Goal: Information Seeking & Learning: Learn about a topic

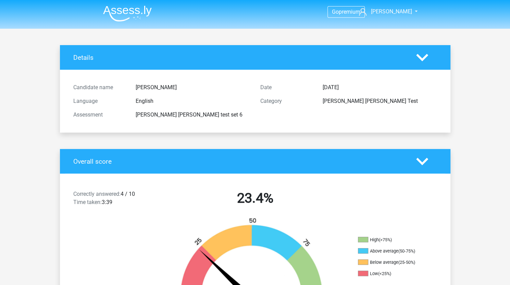
click at [133, 11] on img at bounding box center [127, 13] width 49 height 16
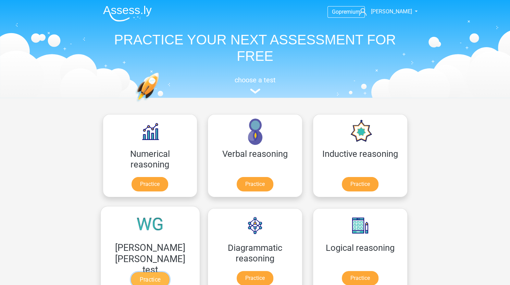
click at [169, 272] on link "Practice" at bounding box center [150, 279] width 38 height 15
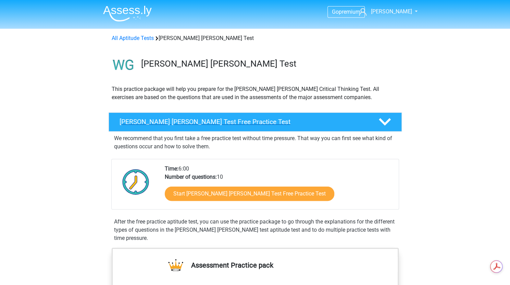
click at [265, 119] on h4 "Watson Glaser Test Free Practice Test" at bounding box center [243, 122] width 248 height 8
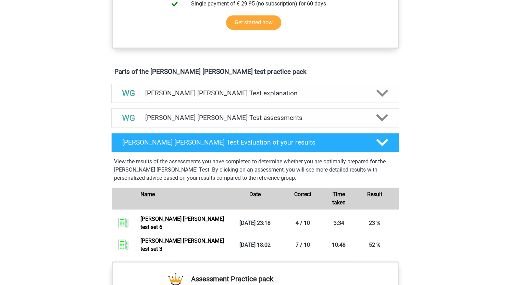
scroll to position [215, 0]
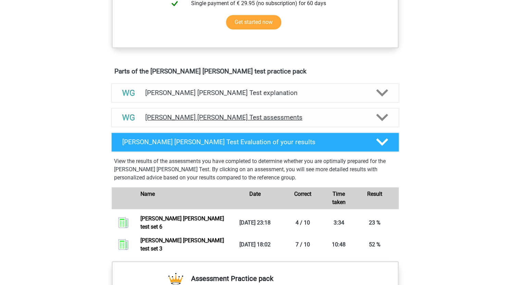
click at [252, 114] on h4 "Watson Glaser Test assessments" at bounding box center [255, 118] width 220 height 8
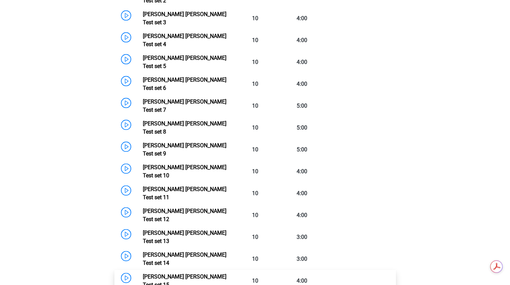
scroll to position [430, 0]
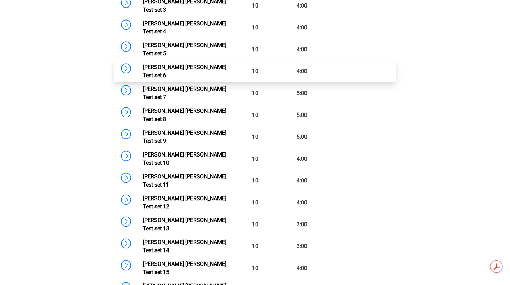
click at [202, 64] on link "Watson Glaser Test set 6" at bounding box center [185, 71] width 84 height 15
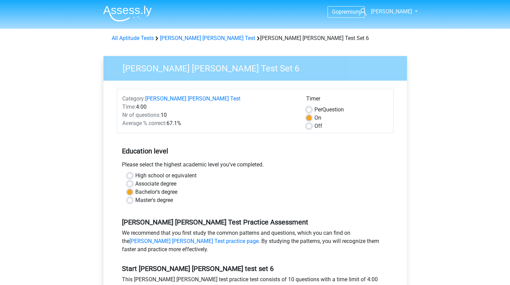
click at [314, 125] on label "Off" at bounding box center [318, 126] width 8 height 8
click at [308, 125] on input "Off" at bounding box center [308, 125] width 5 height 7
radio input "true"
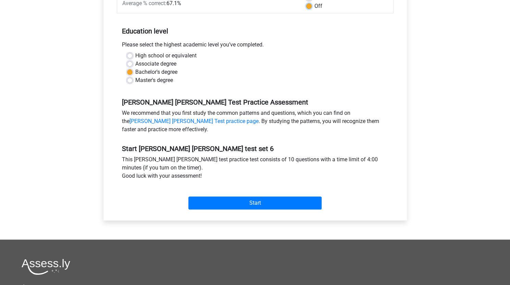
scroll to position [120, 0]
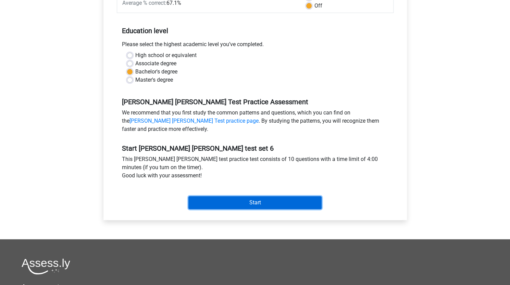
click at [261, 200] on input "Start" at bounding box center [254, 202] width 133 height 13
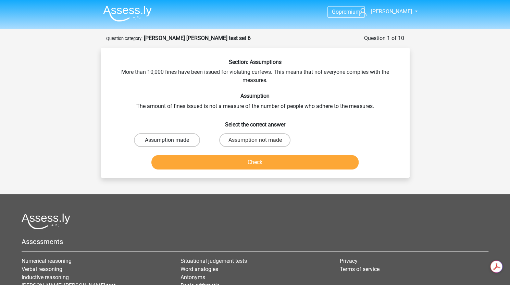
click at [159, 140] on label "Assumption made" at bounding box center [167, 140] width 66 height 14
click at [167, 140] on input "Assumption made" at bounding box center [169, 142] width 4 height 4
radio input "true"
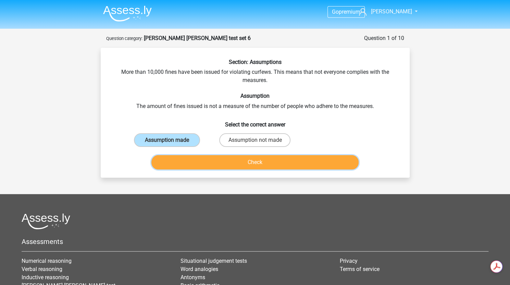
click at [198, 160] on button "Check" at bounding box center [254, 162] width 207 height 14
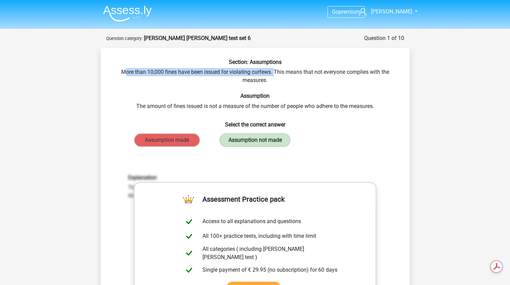
drag, startPoint x: 126, startPoint y: 74, endPoint x: 274, endPoint y: 72, distance: 148.9
click at [274, 72] on div "Section: Assumptions More than 10,000 fines have been issued for violating curf…" at bounding box center [254, 226] width 303 height 334
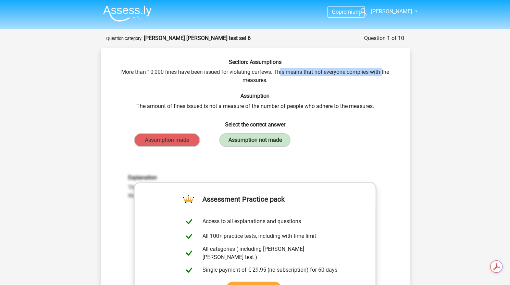
drag, startPoint x: 278, startPoint y: 73, endPoint x: 349, endPoint y: 80, distance: 70.8
click at [381, 76] on div "Section: Assumptions More than 10,000 fines have been issued for violating curf…" at bounding box center [254, 226] width 303 height 334
drag, startPoint x: 248, startPoint y: 80, endPoint x: 276, endPoint y: 81, distance: 27.8
click at [276, 81] on div "Section: Assumptions More than 10,000 fines have been issued for violating curf…" at bounding box center [254, 226] width 303 height 334
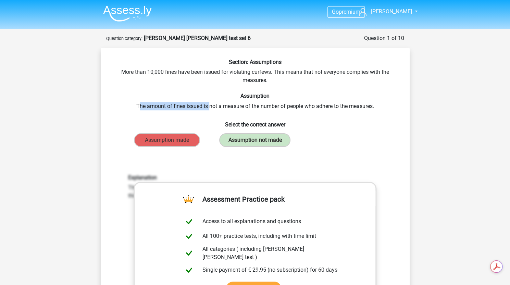
drag, startPoint x: 139, startPoint y: 108, endPoint x: 208, endPoint y: 109, distance: 69.5
click at [208, 109] on div "Section: Assumptions More than 10,000 fines have been issued for violating curf…" at bounding box center [254, 226] width 303 height 334
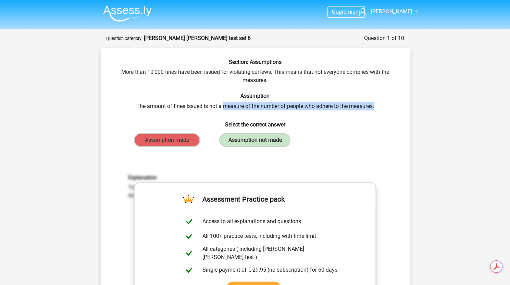
drag, startPoint x: 223, startPoint y: 106, endPoint x: 383, endPoint y: 108, distance: 159.5
click at [383, 108] on div "Section: Assumptions More than 10,000 fines have been issued for violating curf…" at bounding box center [254, 226] width 303 height 334
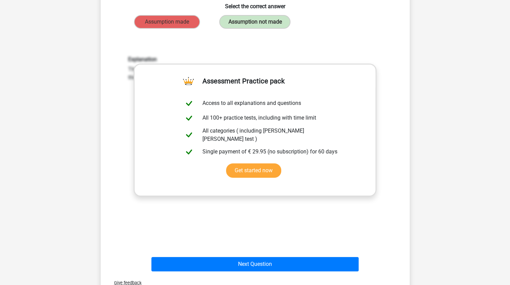
scroll to position [190, 0]
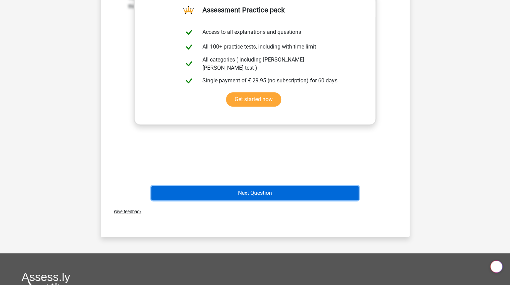
click at [281, 196] on button "Next Question" at bounding box center [254, 193] width 207 height 14
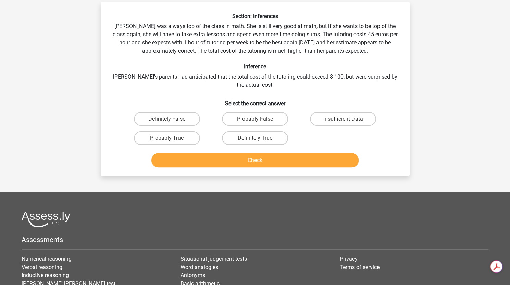
scroll to position [34, 0]
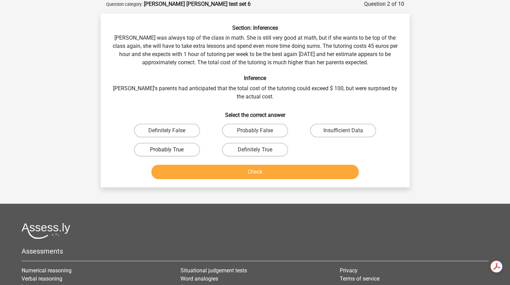
click at [189, 152] on label "Probably True" at bounding box center [167, 150] width 66 height 14
click at [171, 152] on input "Probably True" at bounding box center [169, 152] width 4 height 4
radio input "true"
click at [225, 175] on button "Check" at bounding box center [254, 172] width 207 height 14
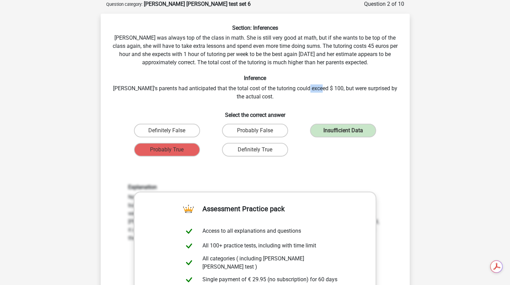
drag, startPoint x: 304, startPoint y: 88, endPoint x: 316, endPoint y: 91, distance: 12.8
click at [316, 91] on div "Section: Inferences Maria was always top of the class in math. She is still ver…" at bounding box center [254, 214] width 303 height 378
drag, startPoint x: 169, startPoint y: 54, endPoint x: 228, endPoint y: 57, distance: 59.3
click at [228, 57] on div "Section: Inferences Maria was always top of the class in math. She is still ver…" at bounding box center [254, 214] width 303 height 378
drag, startPoint x: 343, startPoint y: 45, endPoint x: 374, endPoint y: 44, distance: 31.1
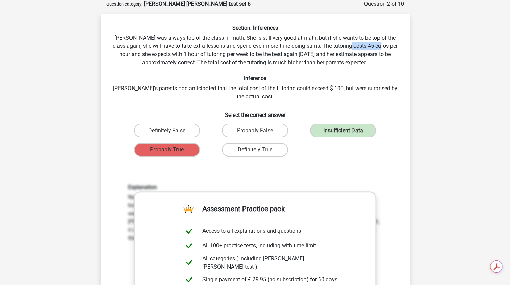
click at [374, 44] on div "Section: Inferences Maria was always top of the class in math. She is still ver…" at bounding box center [254, 214] width 303 height 378
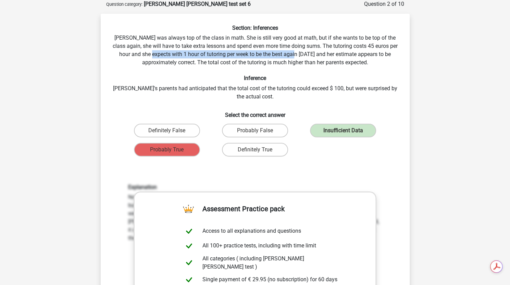
drag, startPoint x: 145, startPoint y: 54, endPoint x: 286, endPoint y: 58, distance: 141.7
click at [286, 58] on div "Section: Inferences Maria was always top of the class in math. She is still ver…" at bounding box center [254, 214] width 303 height 378
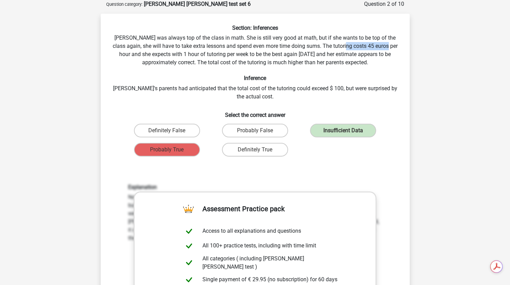
drag, startPoint x: 339, startPoint y: 50, endPoint x: 383, endPoint y: 50, distance: 43.8
click at [383, 50] on div "Section: Inferences Maria was always top of the class in math. She is still ver…" at bounding box center [254, 214] width 303 height 378
drag, startPoint x: 126, startPoint y: 56, endPoint x: 166, endPoint y: 56, distance: 40.7
click at [166, 56] on div "Section: Inferences Maria was always top of the class in math. She is still ver…" at bounding box center [254, 214] width 303 height 378
drag, startPoint x: 249, startPoint y: 53, endPoint x: 344, endPoint y: 56, distance: 94.8
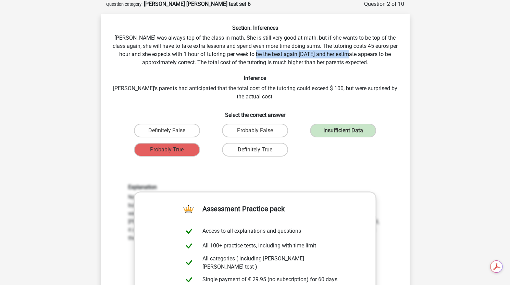
click at [344, 56] on div "Section: Inferences Maria was always top of the class in math. She is still ver…" at bounding box center [254, 214] width 303 height 378
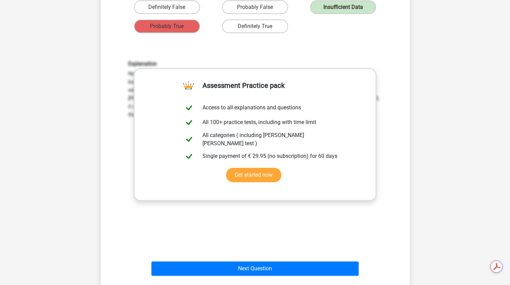
scroll to position [0, 0]
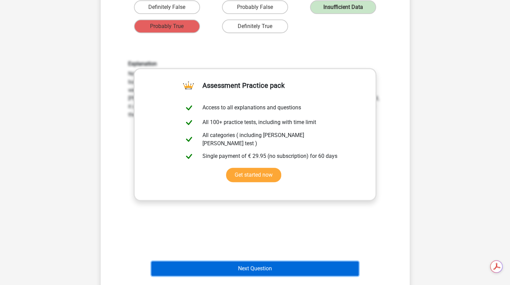
click at [293, 270] on button "Next Question" at bounding box center [254, 269] width 207 height 14
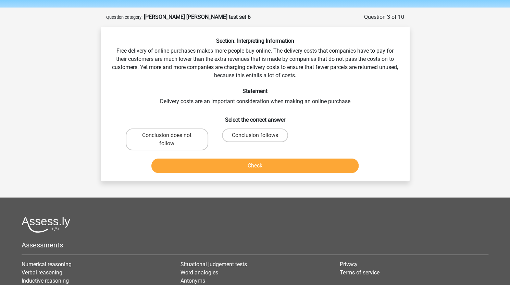
scroll to position [21, 0]
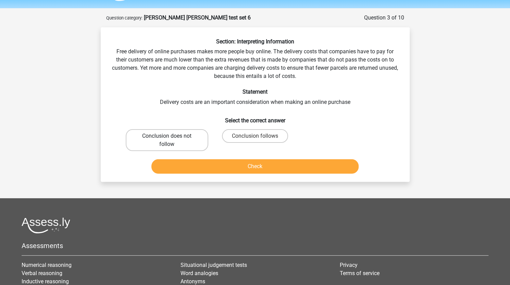
click at [173, 137] on label "Conclusion does not follow" at bounding box center [167, 140] width 82 height 22
click at [171, 137] on input "Conclusion does not follow" at bounding box center [169, 138] width 4 height 4
radio input "true"
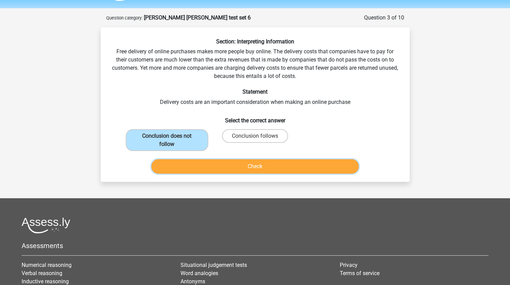
click at [234, 164] on button "Check" at bounding box center [254, 166] width 207 height 14
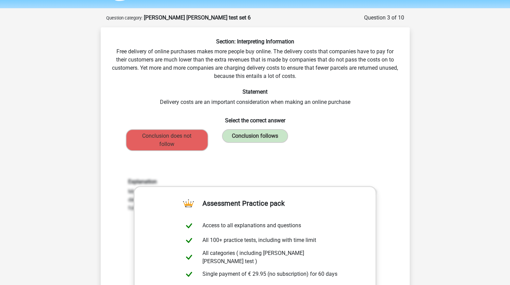
drag, startPoint x: 239, startPoint y: 164, endPoint x: 239, endPoint y: 158, distance: 5.5
click at [239, 158] on div "Section: Interpreting Information Free delivery of online purchases makes more …" at bounding box center [254, 217] width 303 height 359
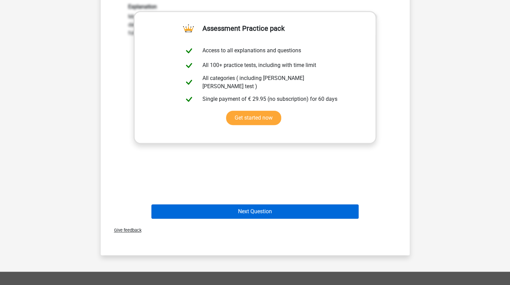
scroll to position [0, 0]
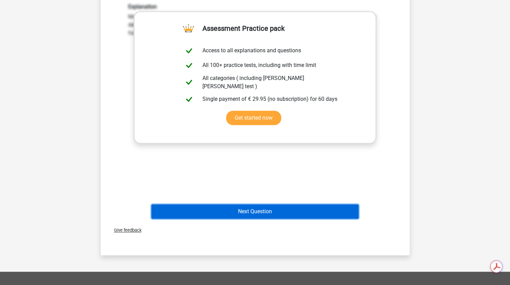
click at [281, 209] on button "Next Question" at bounding box center [254, 212] width 207 height 14
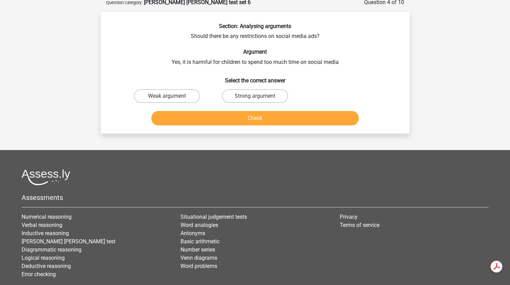
scroll to position [34, 0]
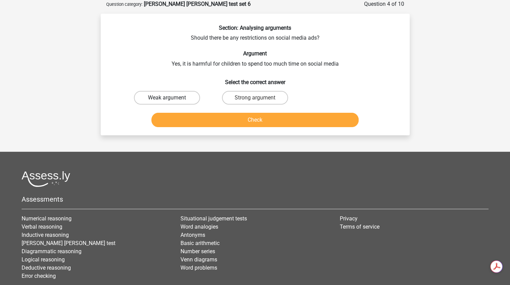
click at [183, 96] on label "Weak argument" at bounding box center [167, 98] width 66 height 14
click at [171, 98] on input "Weak argument" at bounding box center [169, 100] width 4 height 4
radio input "true"
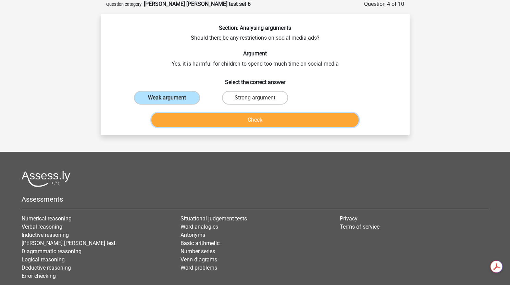
click at [223, 118] on button "Check" at bounding box center [254, 120] width 207 height 14
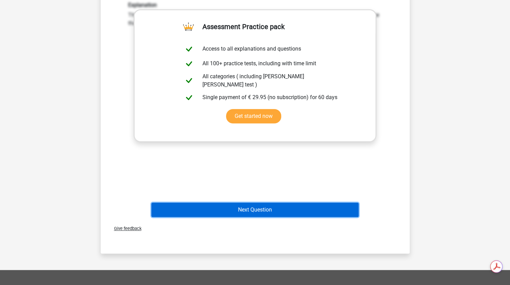
click at [322, 205] on button "Next Question" at bounding box center [254, 210] width 207 height 14
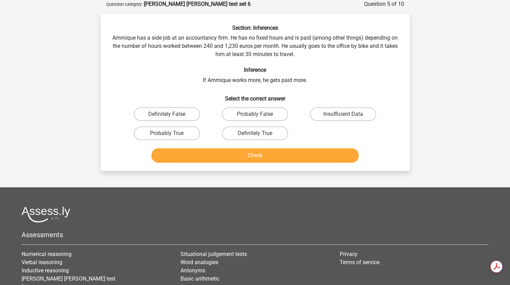
click at [155, 59] on div "Section: Inferences Ammique has a side job at an accountancy firm. He has no fi…" at bounding box center [254, 95] width 303 height 141
click at [185, 133] on label "Probably True" at bounding box center [167, 134] width 66 height 14
click at [171, 133] on input "Probably True" at bounding box center [169, 135] width 4 height 4
radio input "true"
click at [216, 155] on button "Check" at bounding box center [254, 156] width 207 height 14
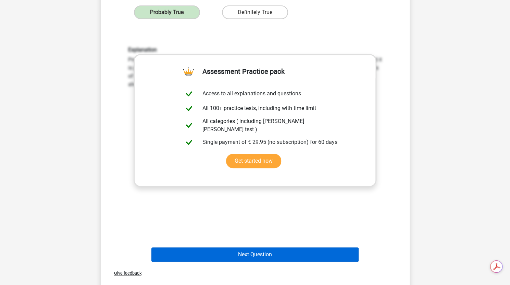
scroll to position [0, 0]
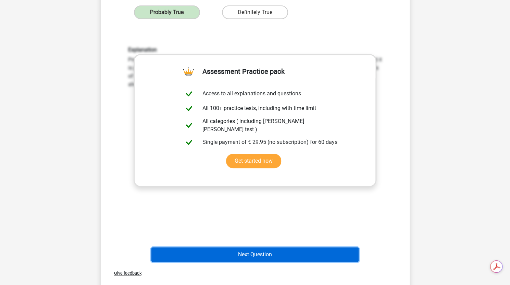
click at [265, 258] on button "Next Question" at bounding box center [254, 255] width 207 height 14
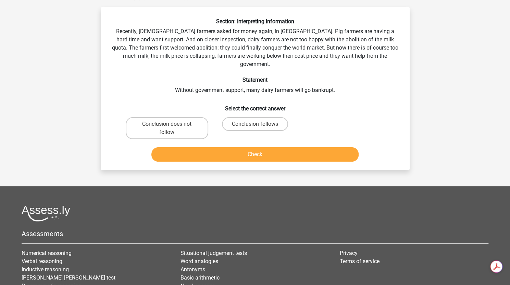
scroll to position [34, 0]
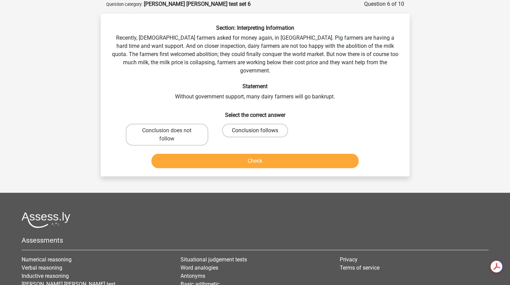
click at [256, 124] on label "Conclusion follows" at bounding box center [255, 131] width 66 height 14
click at [256, 131] on input "Conclusion follows" at bounding box center [257, 133] width 4 height 4
radio input "true"
click at [291, 154] on button "Check" at bounding box center [254, 161] width 207 height 14
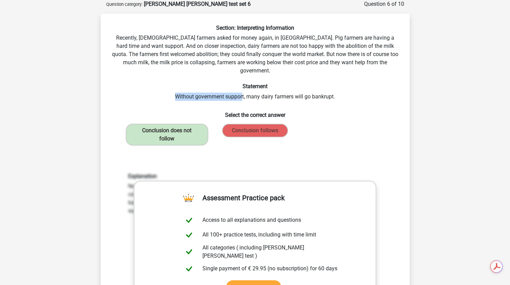
drag, startPoint x: 176, startPoint y: 89, endPoint x: 242, endPoint y: 92, distance: 66.1
click at [242, 92] on div "Section: Interpreting Information Recently, European farmers asked for money ag…" at bounding box center [254, 208] width 303 height 367
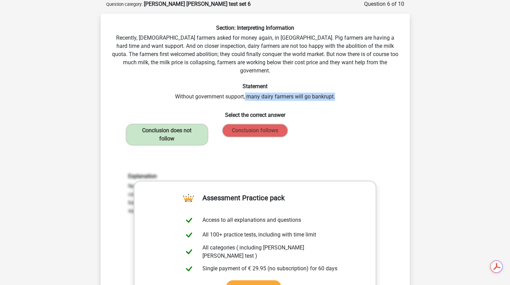
drag, startPoint x: 245, startPoint y: 92, endPoint x: 337, endPoint y: 88, distance: 92.1
click at [337, 88] on div "Section: Interpreting Information Recently, European farmers asked for money ag…" at bounding box center [254, 208] width 303 height 367
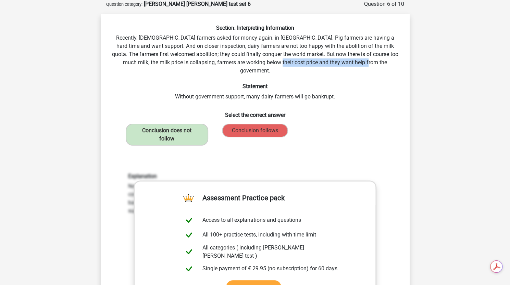
drag, startPoint x: 287, startPoint y: 64, endPoint x: 387, endPoint y: 65, distance: 99.9
click at [387, 65] on div "Section: Interpreting Information Recently, European farmers asked for money ag…" at bounding box center [254, 208] width 303 height 367
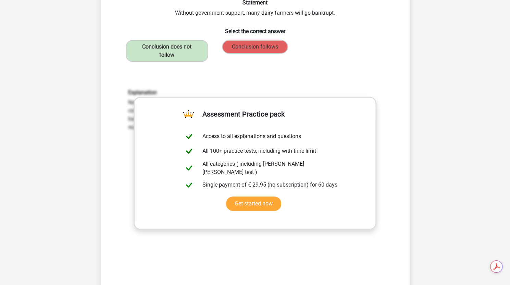
scroll to position [0, 0]
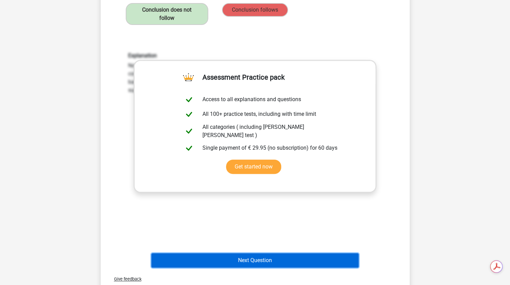
click at [287, 254] on button "Next Question" at bounding box center [254, 261] width 207 height 14
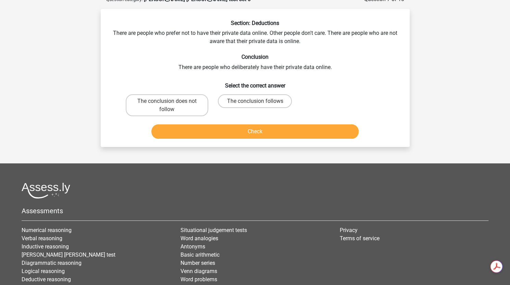
scroll to position [34, 0]
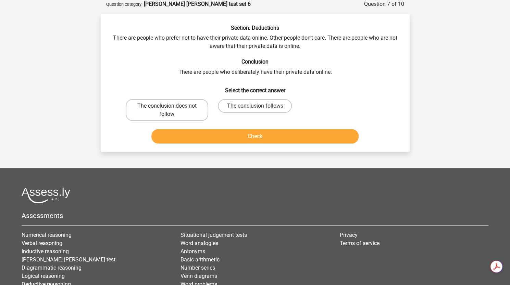
click at [194, 112] on label "The conclusion does not follow" at bounding box center [167, 110] width 82 height 22
click at [171, 111] on input "The conclusion does not follow" at bounding box center [169, 108] width 4 height 4
radio input "true"
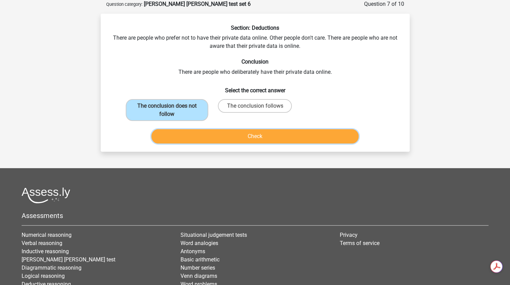
click at [218, 137] on button "Check" at bounding box center [254, 136] width 207 height 14
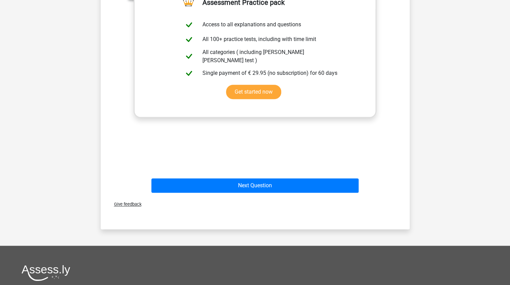
scroll to position [206, 0]
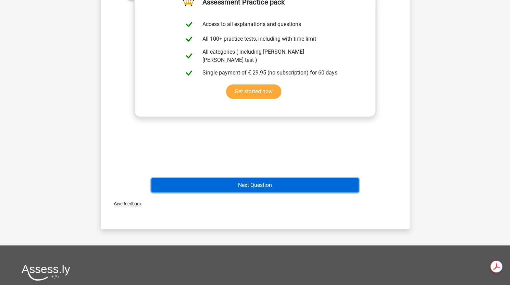
click at [235, 189] on button "Next Question" at bounding box center [254, 185] width 207 height 14
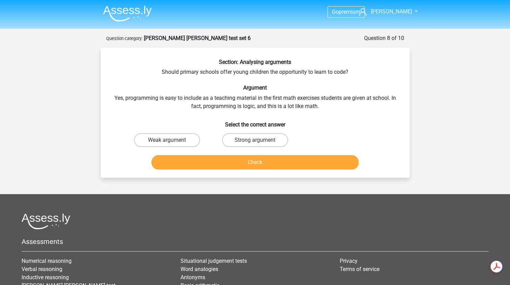
scroll to position [0, 0]
click at [255, 142] on input "Strong argument" at bounding box center [257, 142] width 4 height 4
radio input "true"
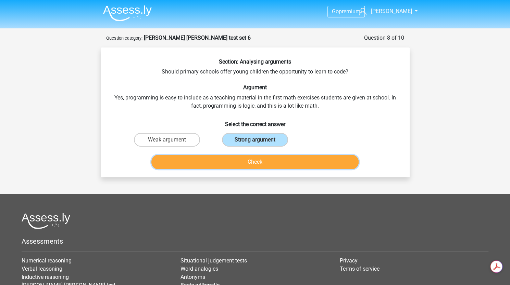
click at [246, 165] on button "Check" at bounding box center [254, 162] width 207 height 14
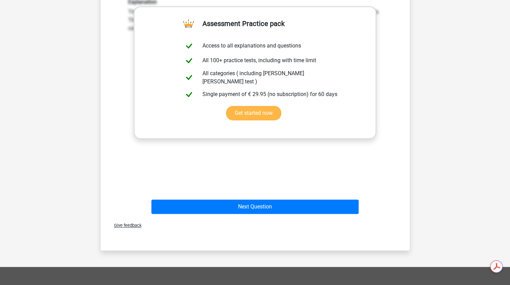
scroll to position [182, 0]
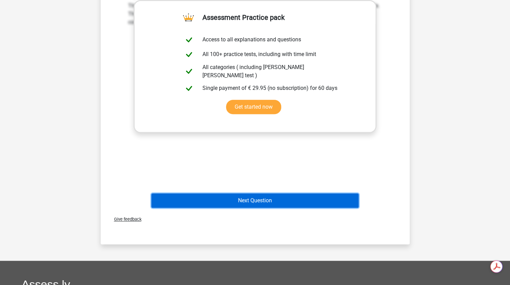
click at [231, 201] on button "Next Question" at bounding box center [254, 201] width 207 height 14
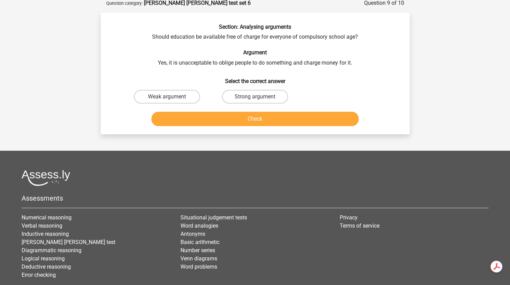
scroll to position [34, 0]
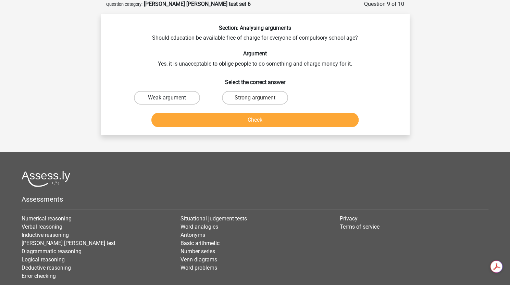
click at [183, 91] on label "Weak argument" at bounding box center [167, 98] width 66 height 14
click at [171, 98] on input "Weak argument" at bounding box center [169, 100] width 4 height 4
radio input "true"
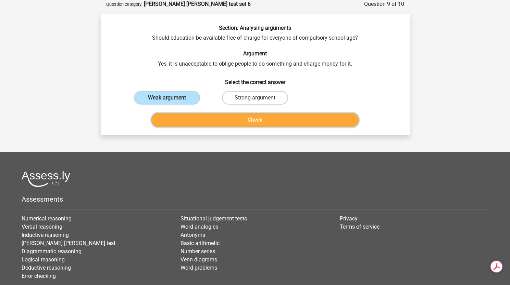
click at [197, 117] on button "Check" at bounding box center [254, 120] width 207 height 14
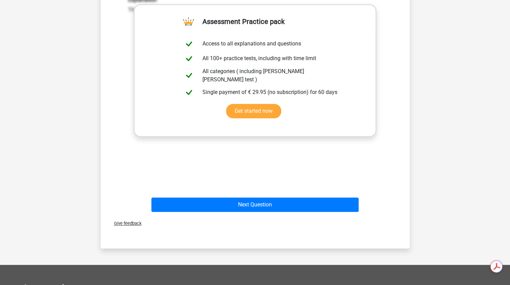
scroll to position [0, 0]
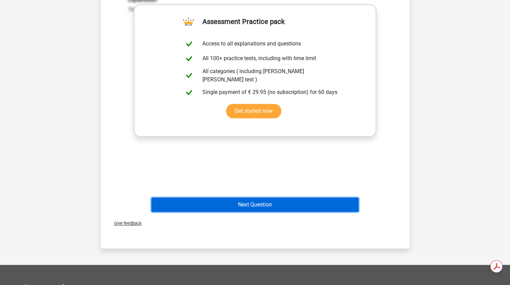
click at [222, 204] on button "Next Question" at bounding box center [254, 205] width 207 height 14
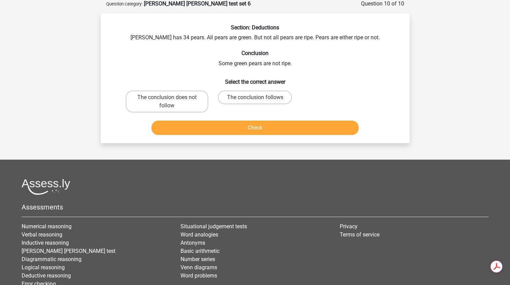
scroll to position [35, 0]
click at [259, 99] on label "The conclusion follows" at bounding box center [255, 97] width 74 height 14
click at [259, 99] on input "The conclusion follows" at bounding box center [257, 99] width 4 height 4
radio input "true"
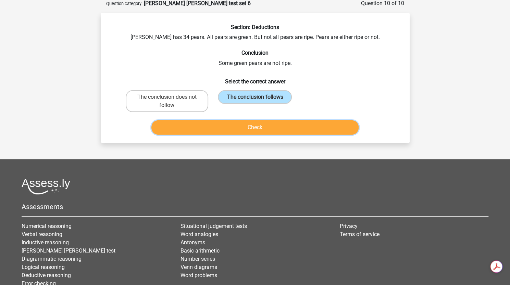
click at [270, 125] on button "Check" at bounding box center [254, 127] width 207 height 14
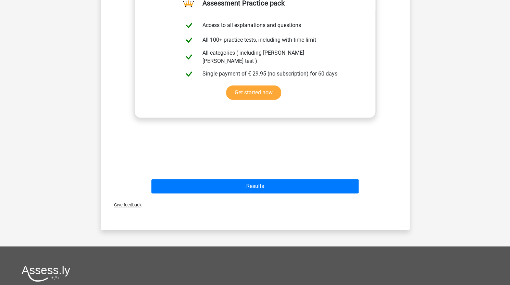
scroll to position [201, 0]
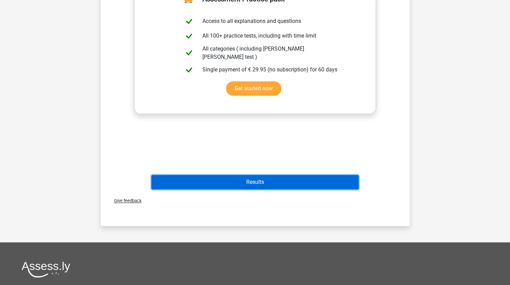
click at [284, 180] on button "Results" at bounding box center [254, 182] width 207 height 14
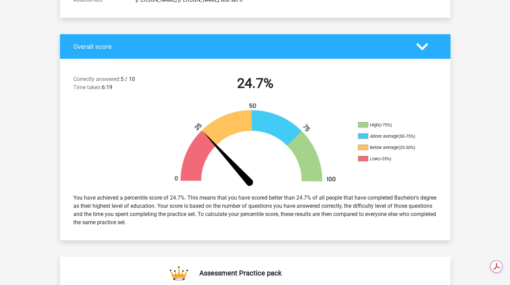
scroll to position [116, 0]
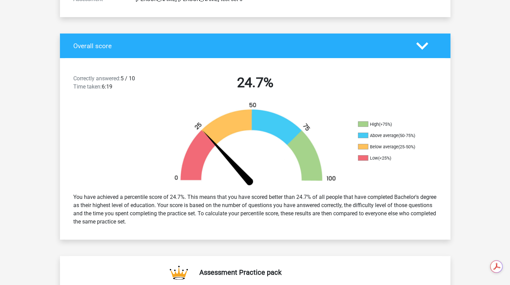
click at [180, 189] on div "You have achieved a percentile score of 24.7%. This means that you have scored …" at bounding box center [255, 210] width 390 height 44
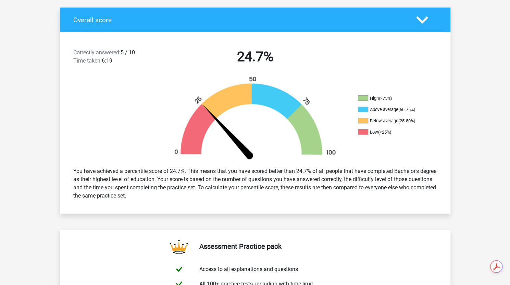
scroll to position [142, 0]
